Goal: Task Accomplishment & Management: Manage account settings

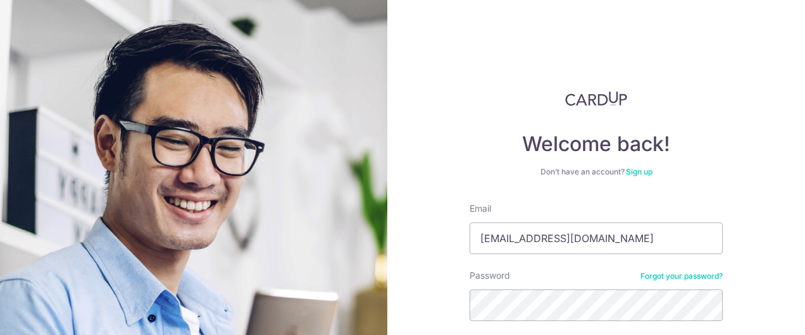
type input "[EMAIL_ADDRESS][DOMAIN_NAME]"
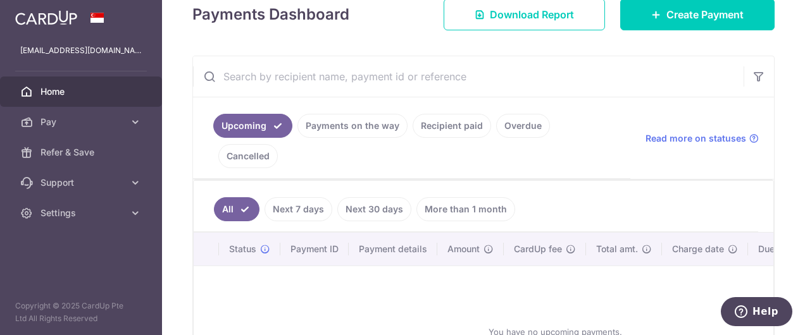
scroll to position [283, 0]
